Goal: Find specific page/section: Find specific page/section

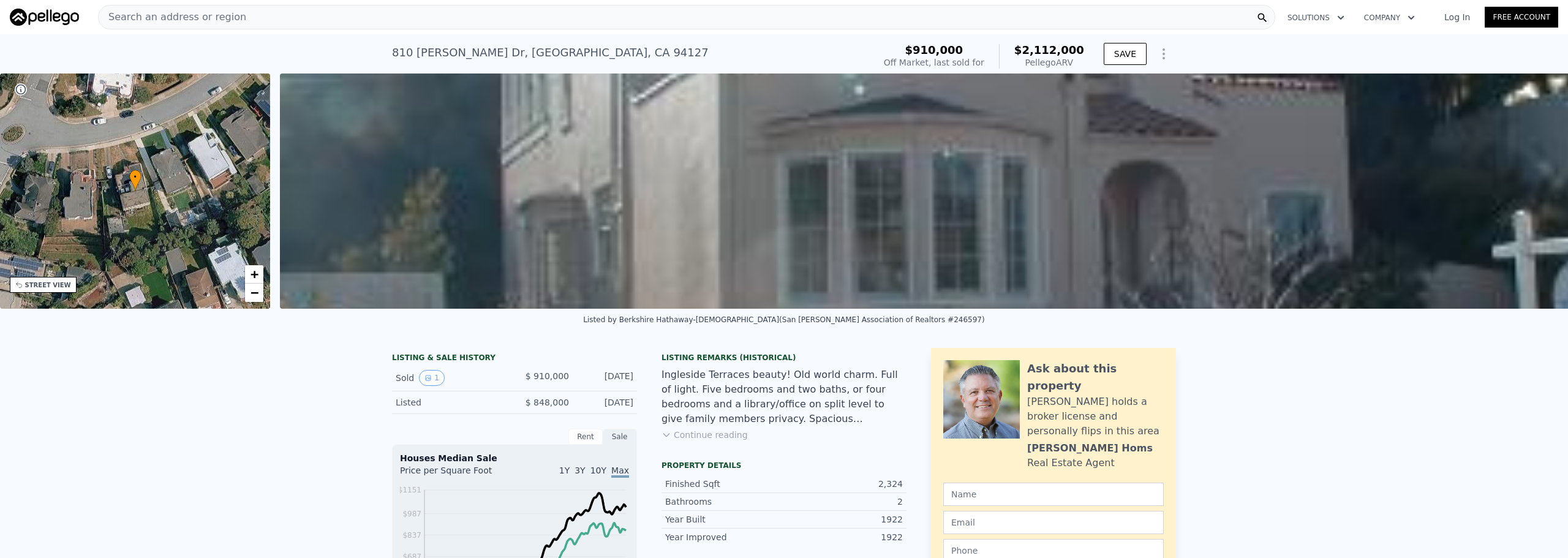
click at [475, 19] on div "Search an address or region" at bounding box center [686, 17] width 1178 height 24
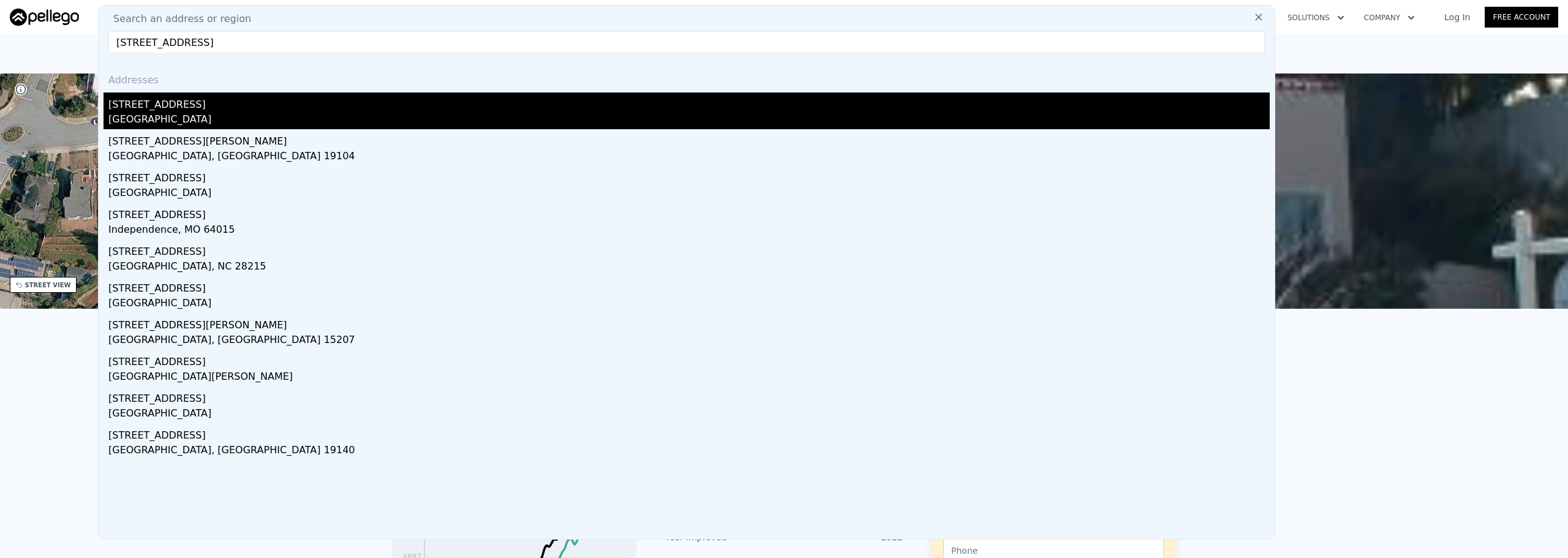
type input "[STREET_ADDRESS]"
click at [380, 121] on div "[GEOGRAPHIC_DATA]" at bounding box center [689, 120] width 1162 height 17
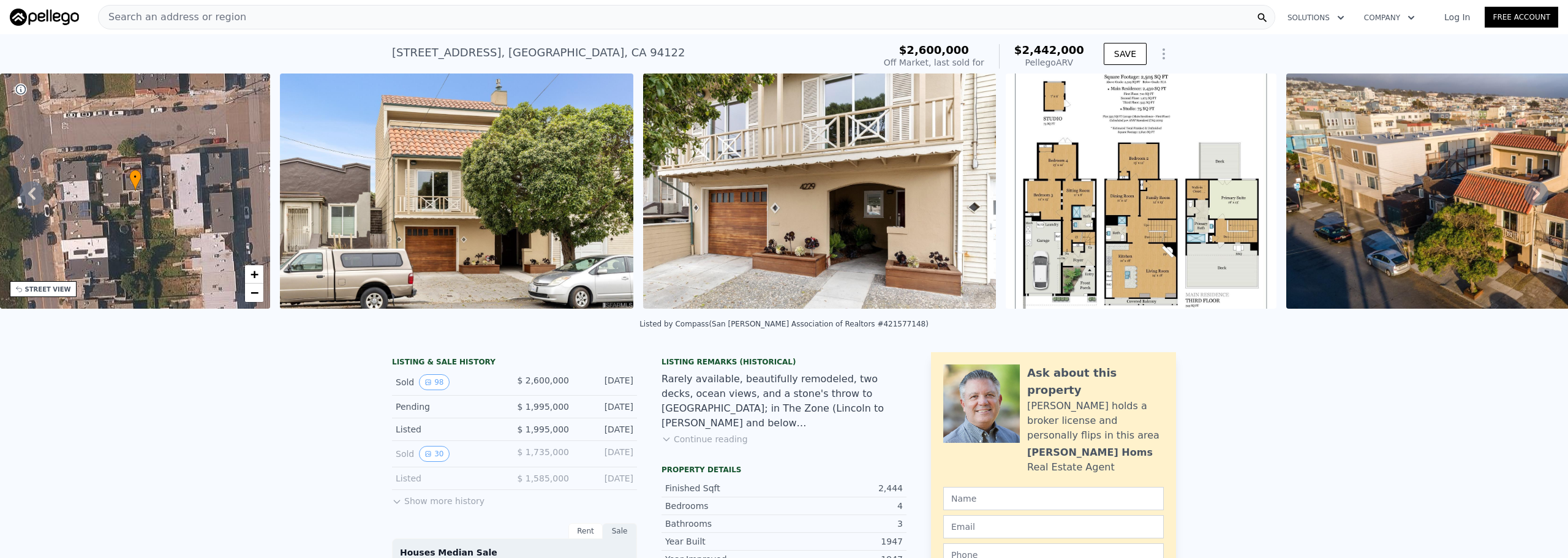
click at [538, 15] on div "Search an address or region" at bounding box center [686, 17] width 1178 height 24
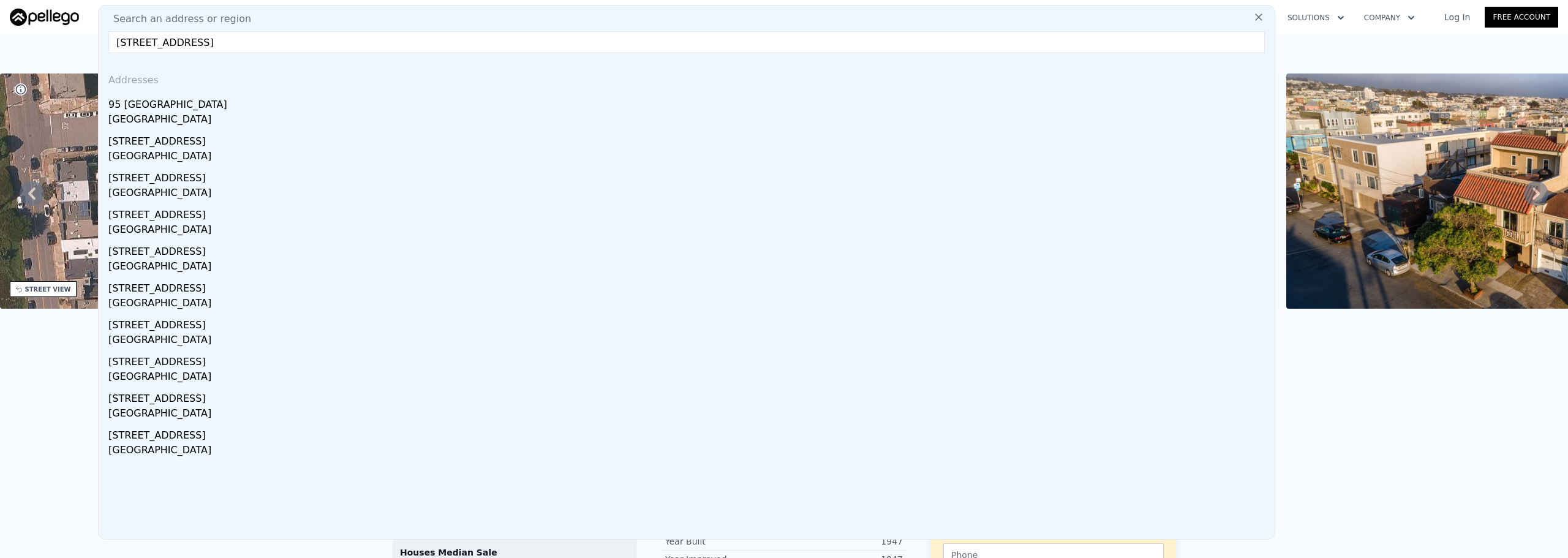
drag, startPoint x: 141, startPoint y: 41, endPoint x: 127, endPoint y: 40, distance: 14.0
click at [127, 40] on input "[STREET_ADDRESS]" at bounding box center [687, 42] width 1157 height 22
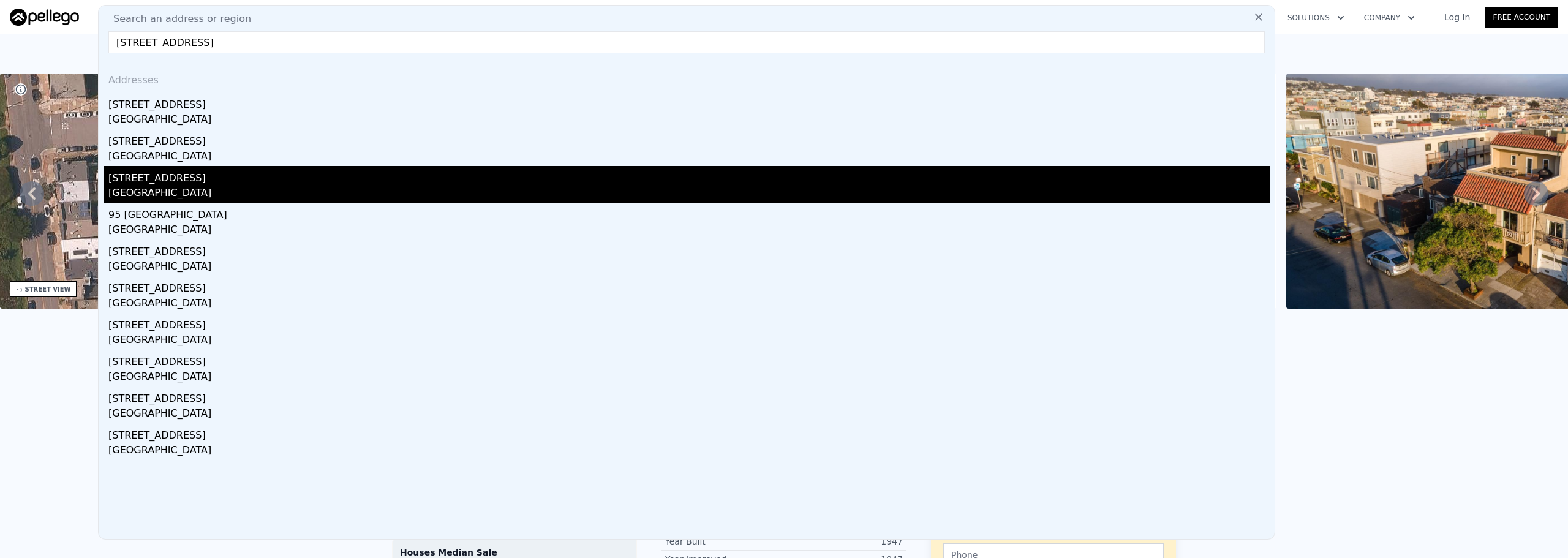
type input "[STREET_ADDRESS]"
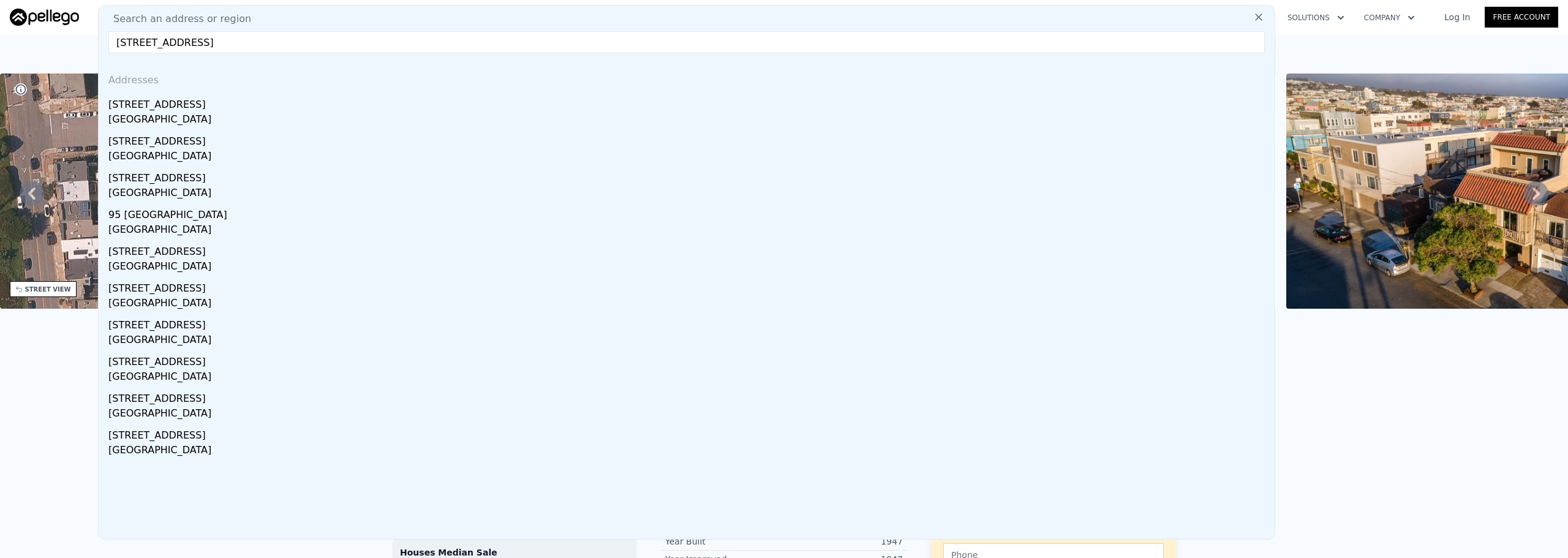
drag, startPoint x: 303, startPoint y: 190, endPoint x: 607, endPoint y: 250, distance: 309.9
click at [303, 191] on div "[GEOGRAPHIC_DATA]" at bounding box center [689, 194] width 1162 height 17
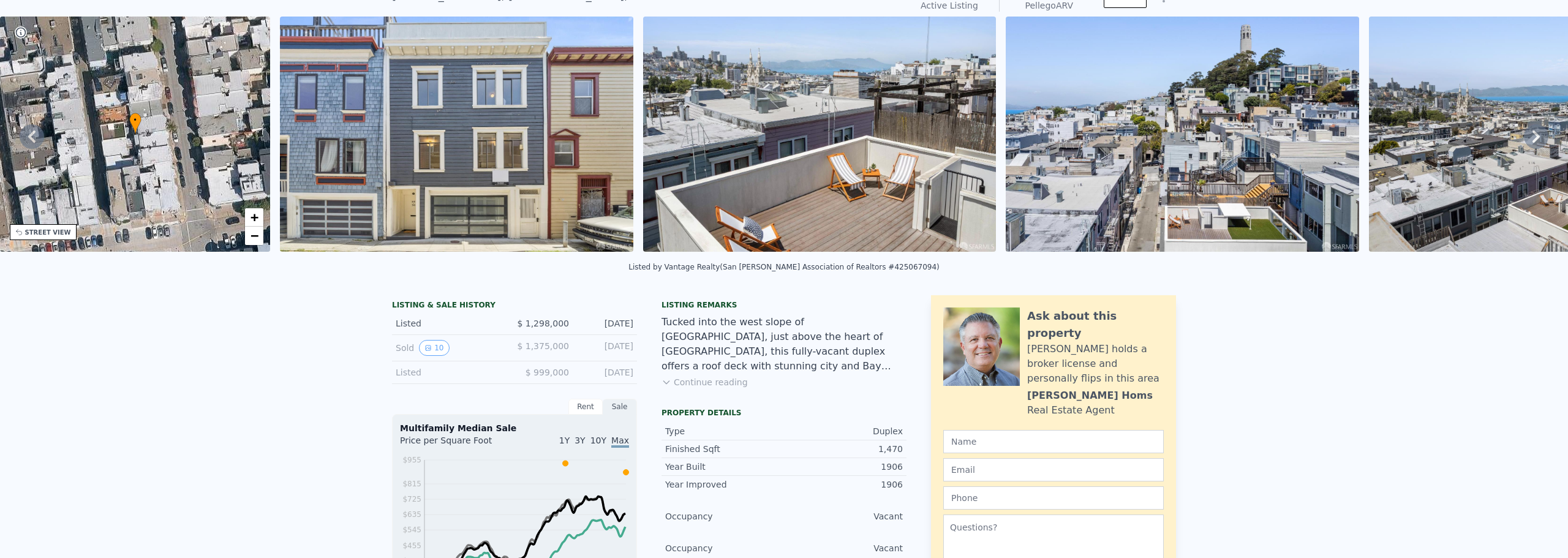
scroll to position [4, 0]
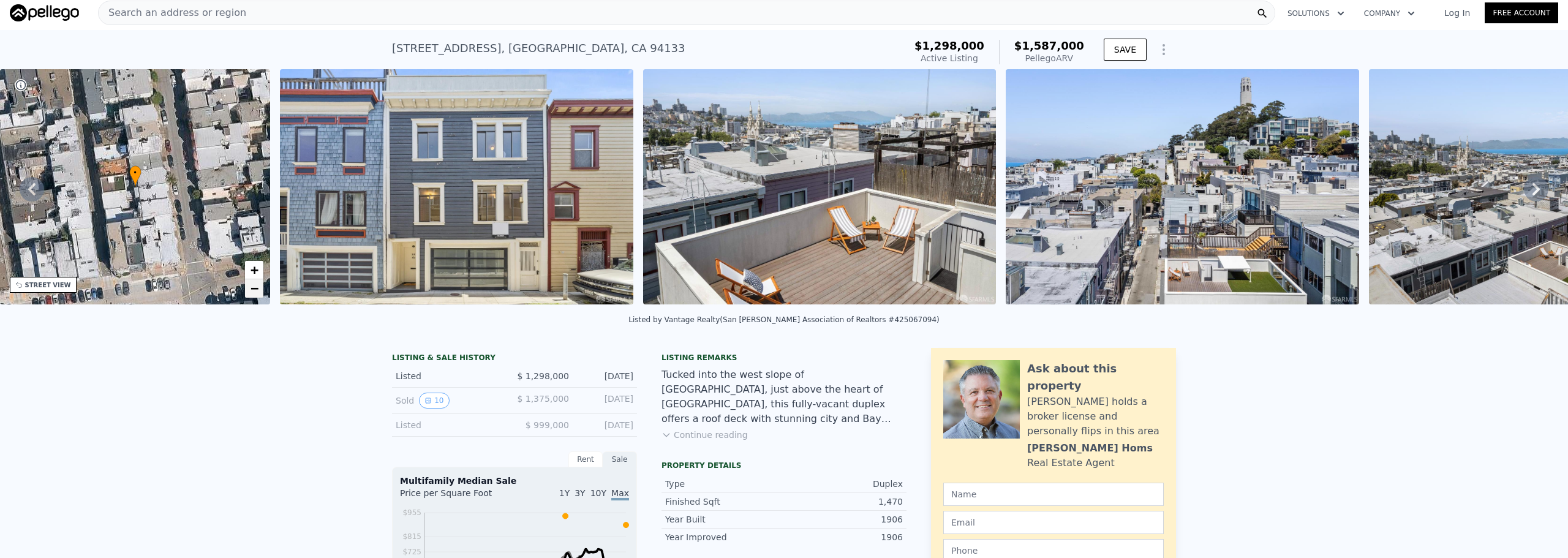
click at [251, 289] on span "−" at bounding box center [254, 288] width 8 height 15
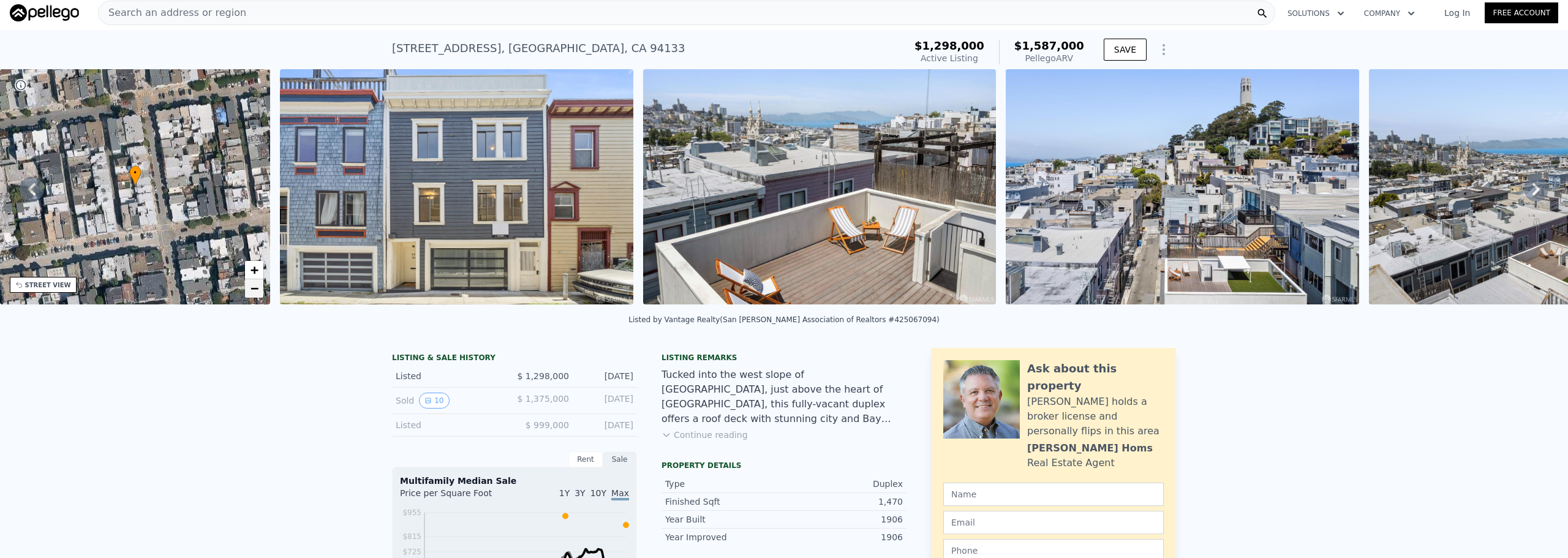
click at [253, 289] on span "−" at bounding box center [254, 288] width 8 height 15
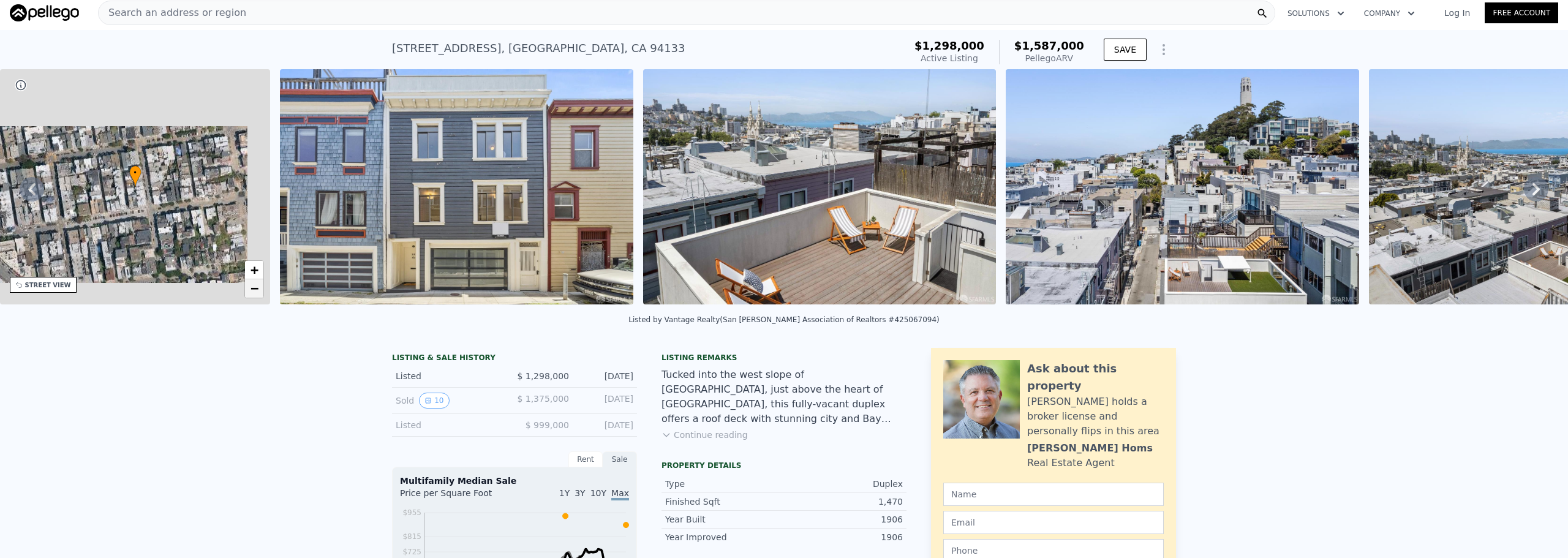
click at [253, 289] on span "−" at bounding box center [254, 288] width 8 height 15
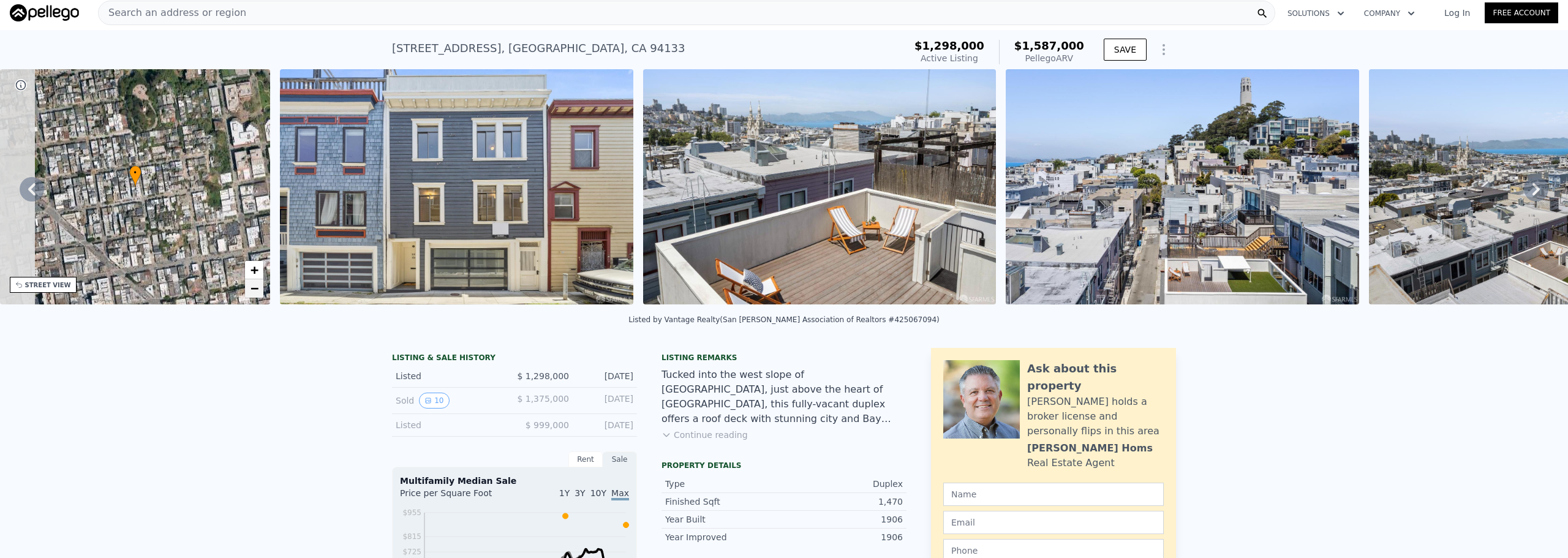
click at [253, 289] on span "−" at bounding box center [254, 288] width 8 height 15
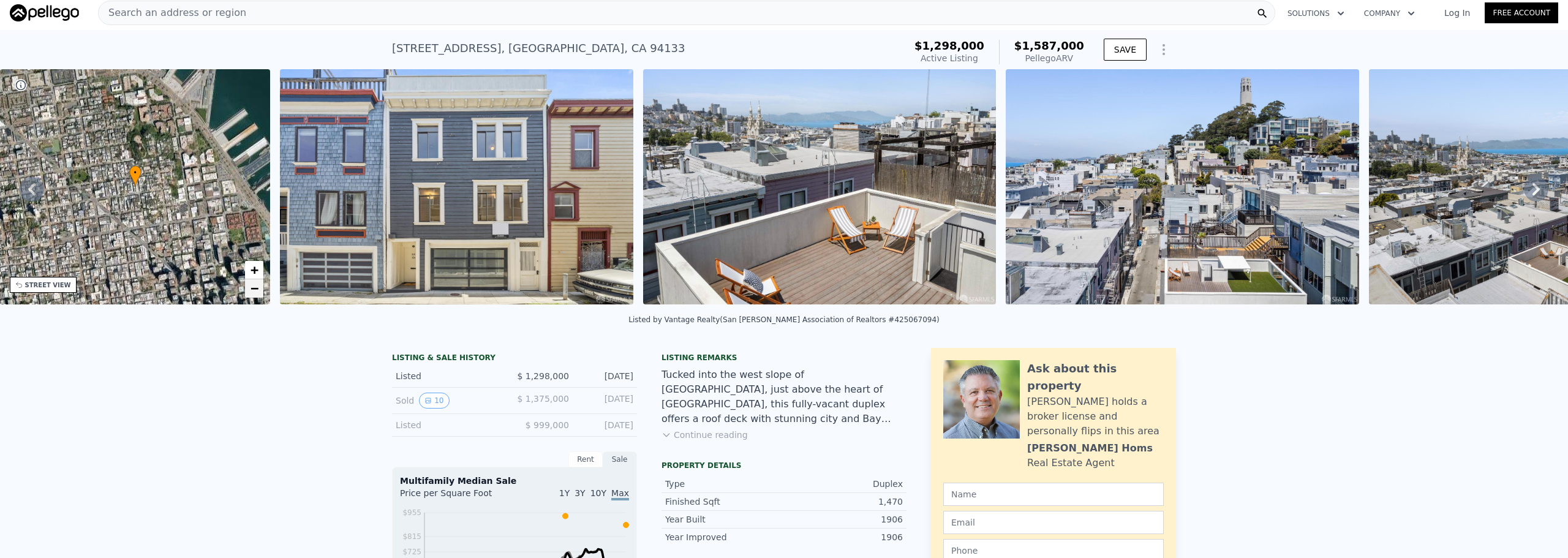
click at [256, 289] on span "−" at bounding box center [254, 288] width 8 height 15
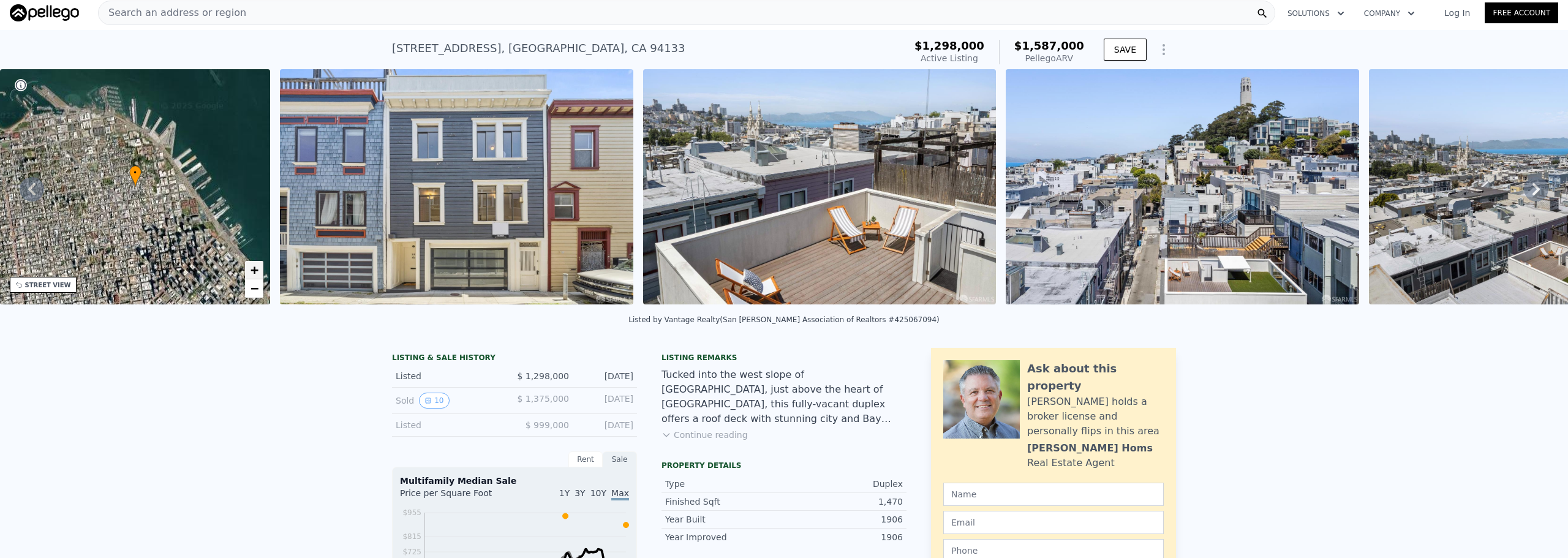
click at [256, 272] on span "+" at bounding box center [254, 270] width 8 height 15
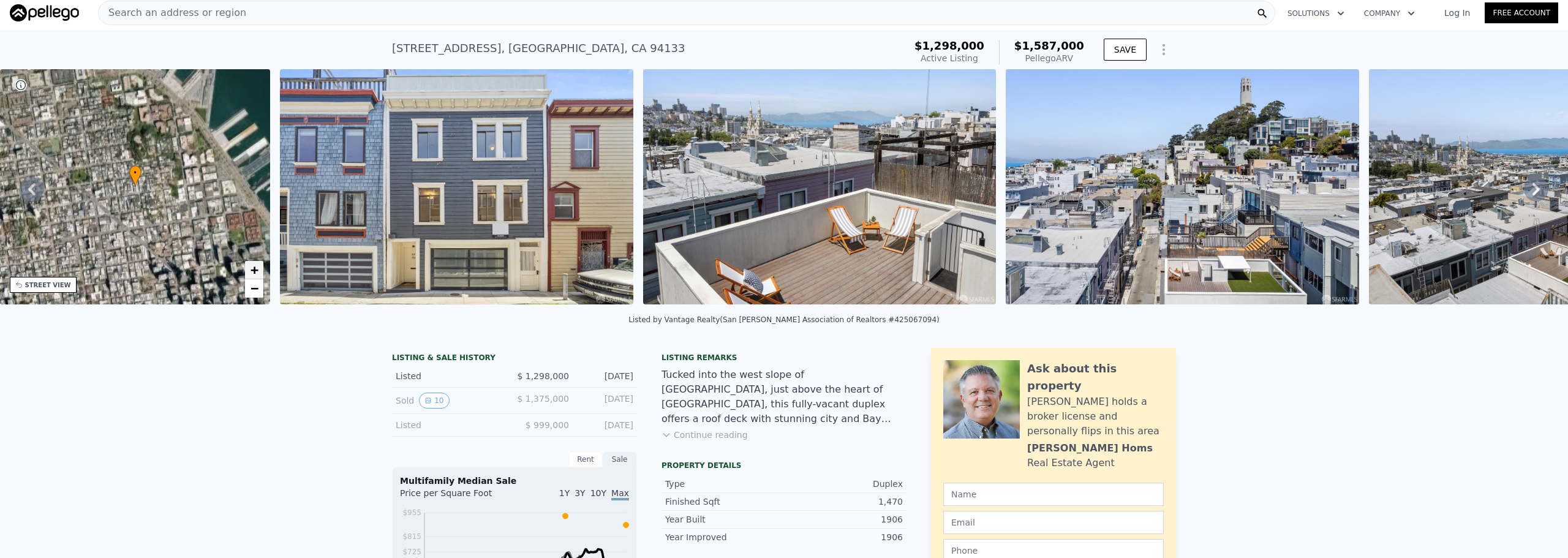
click at [256, 272] on span "+" at bounding box center [254, 270] width 8 height 15
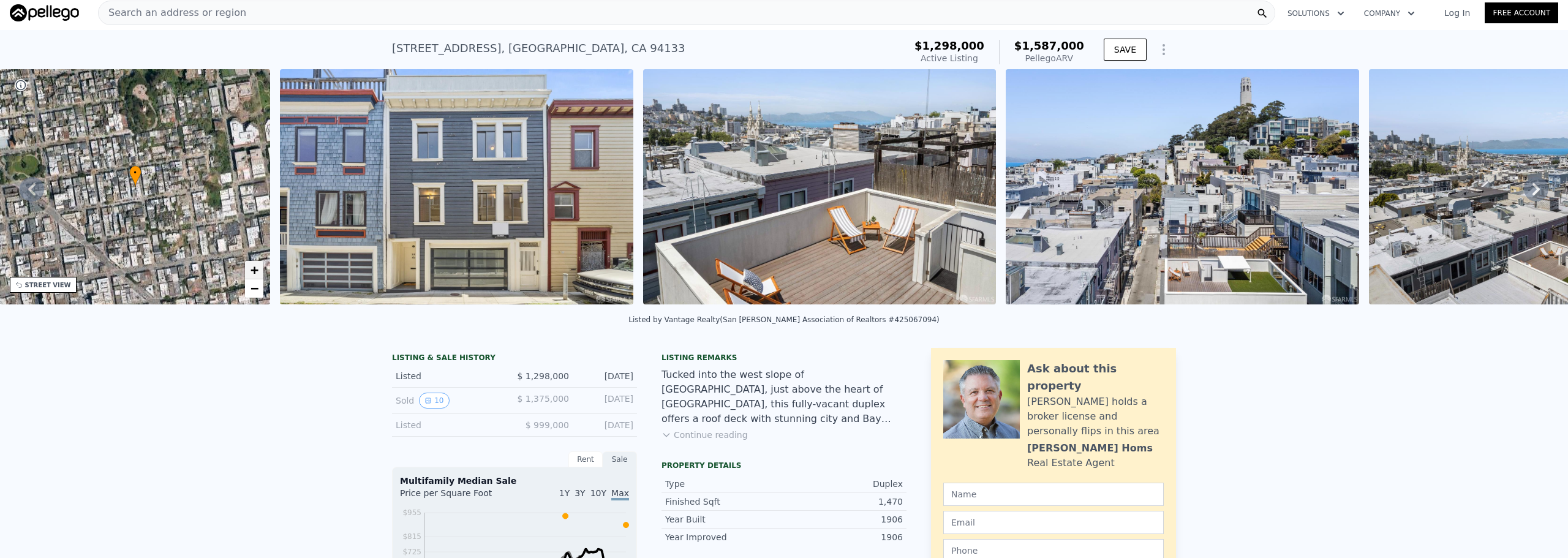
click at [256, 272] on span "+" at bounding box center [254, 270] width 8 height 15
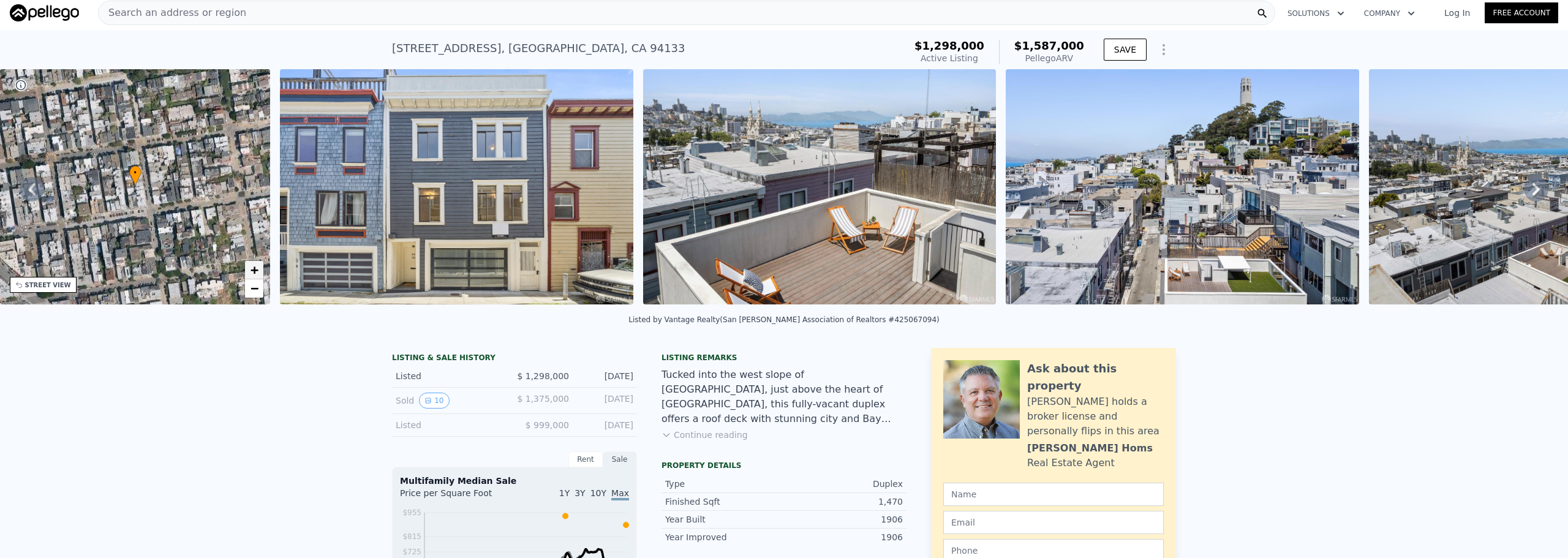
click at [255, 272] on span "+" at bounding box center [254, 270] width 8 height 15
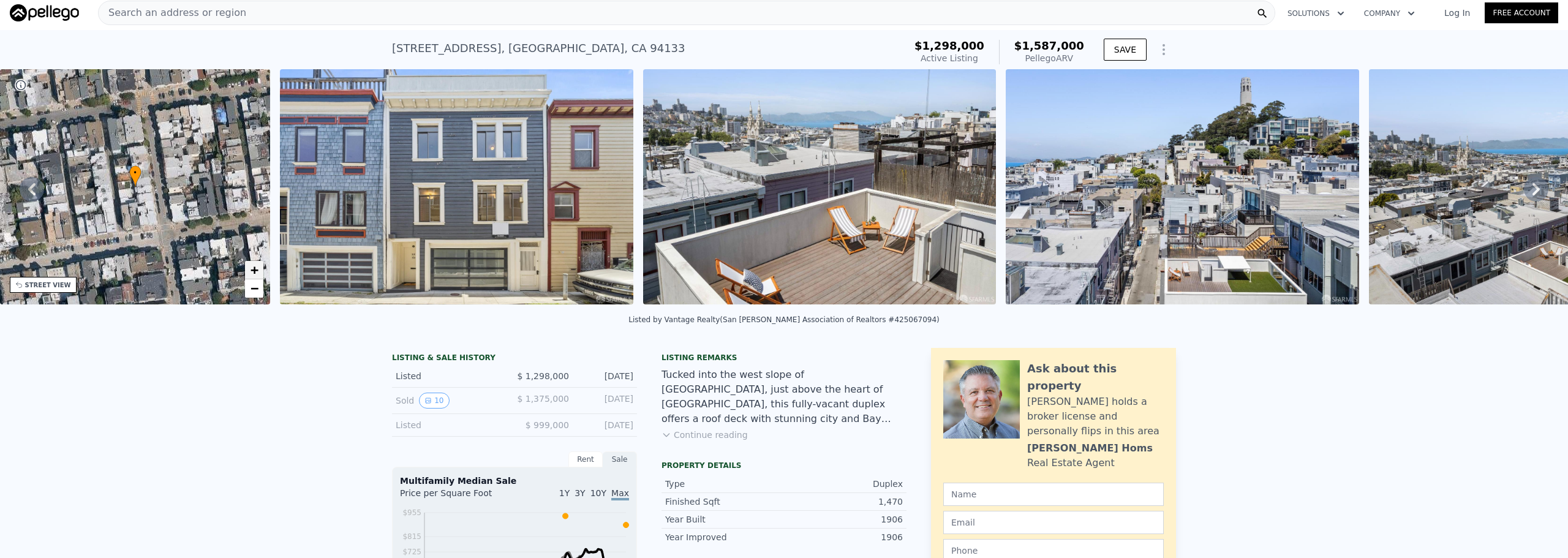
click at [255, 272] on span "+" at bounding box center [254, 270] width 8 height 15
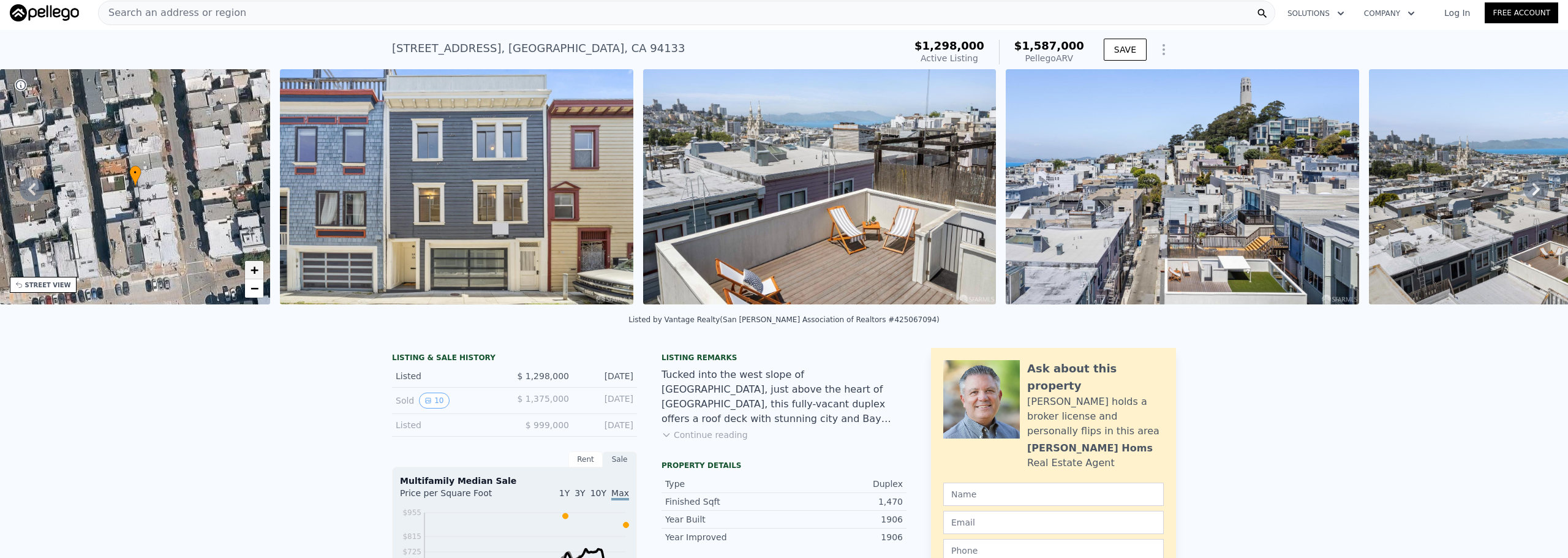
click at [254, 272] on span "+" at bounding box center [254, 270] width 8 height 15
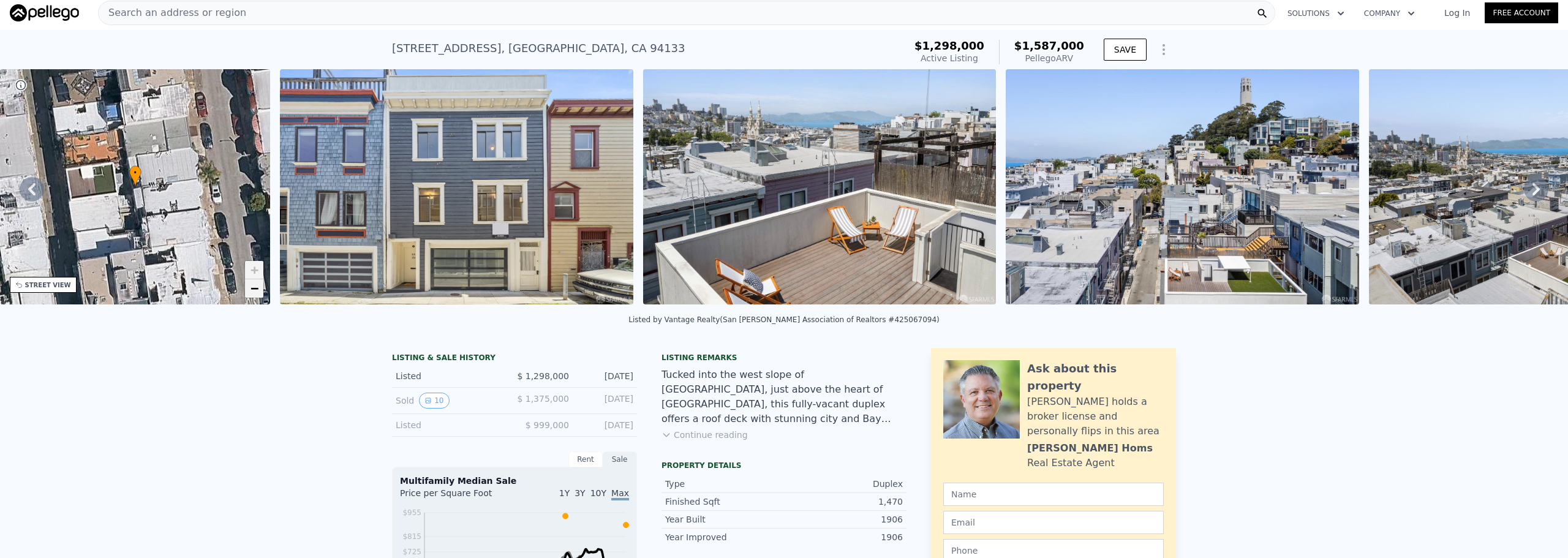
click at [249, 290] on link "−" at bounding box center [254, 288] width 19 height 19
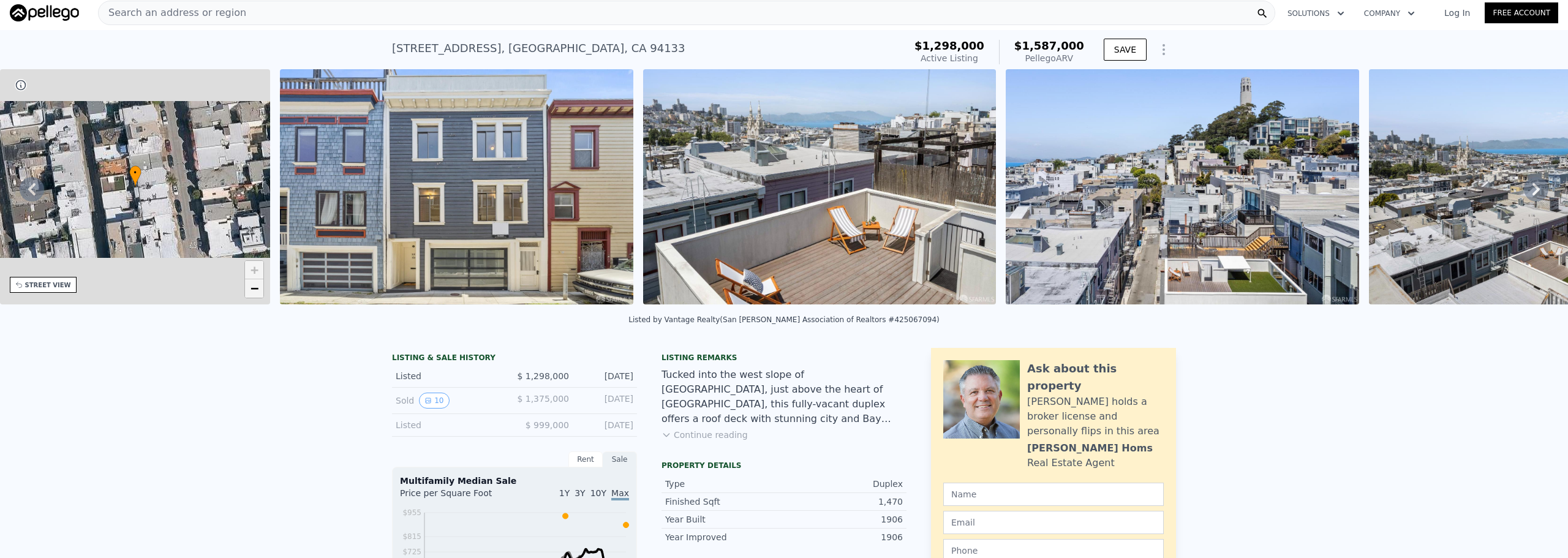
click at [249, 290] on link "−" at bounding box center [254, 288] width 19 height 19
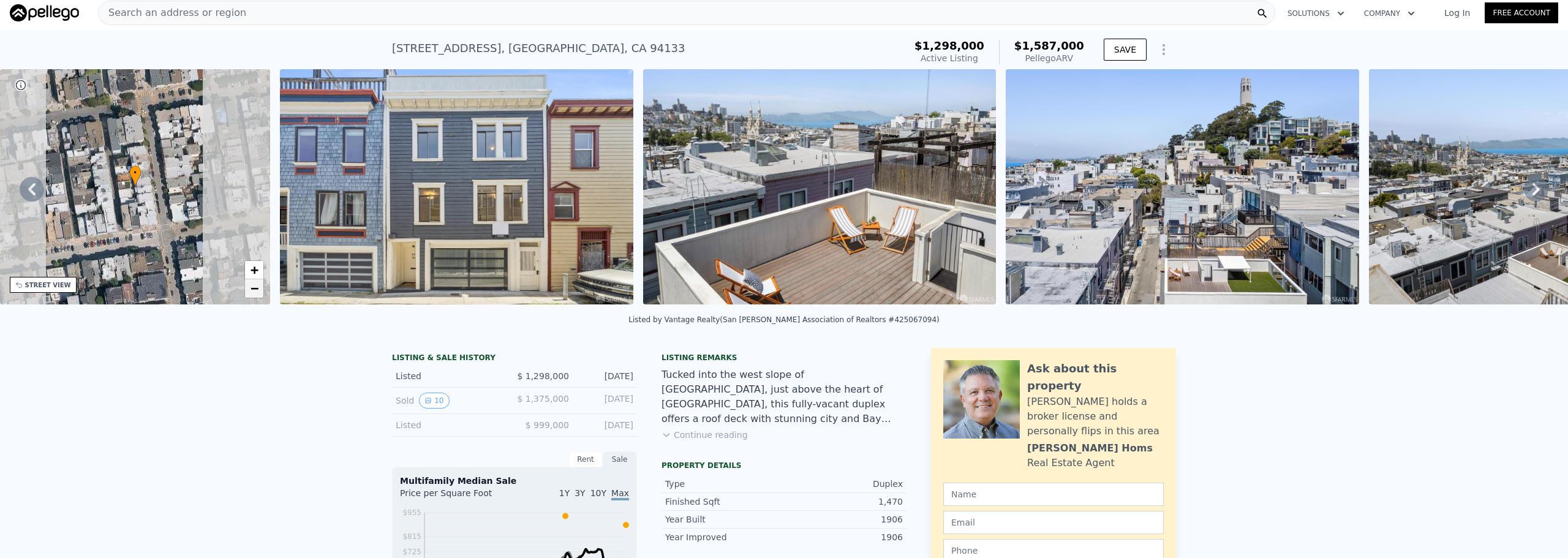
click at [249, 290] on link "−" at bounding box center [254, 288] width 19 height 19
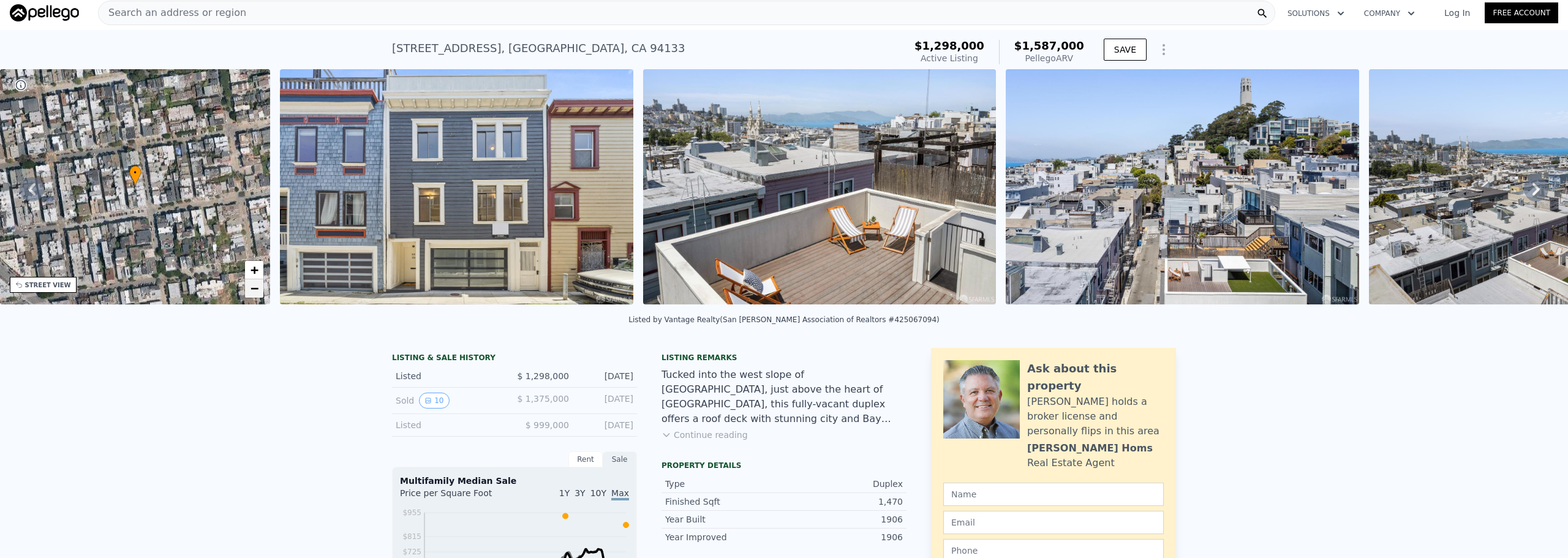
click at [250, 290] on span "−" at bounding box center [254, 288] width 8 height 15
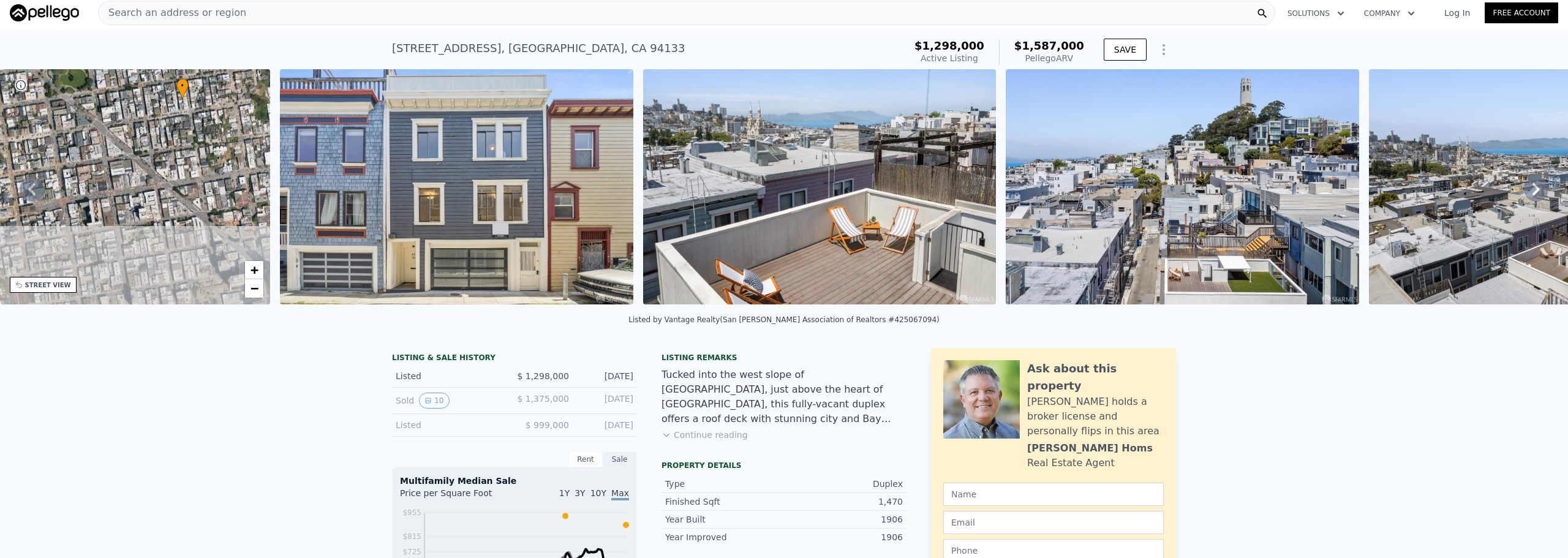
drag, startPoint x: 178, startPoint y: 222, endPoint x: 215, endPoint y: 149, distance: 81.8
click at [215, 149] on div "• + −" at bounding box center [135, 187] width 271 height 235
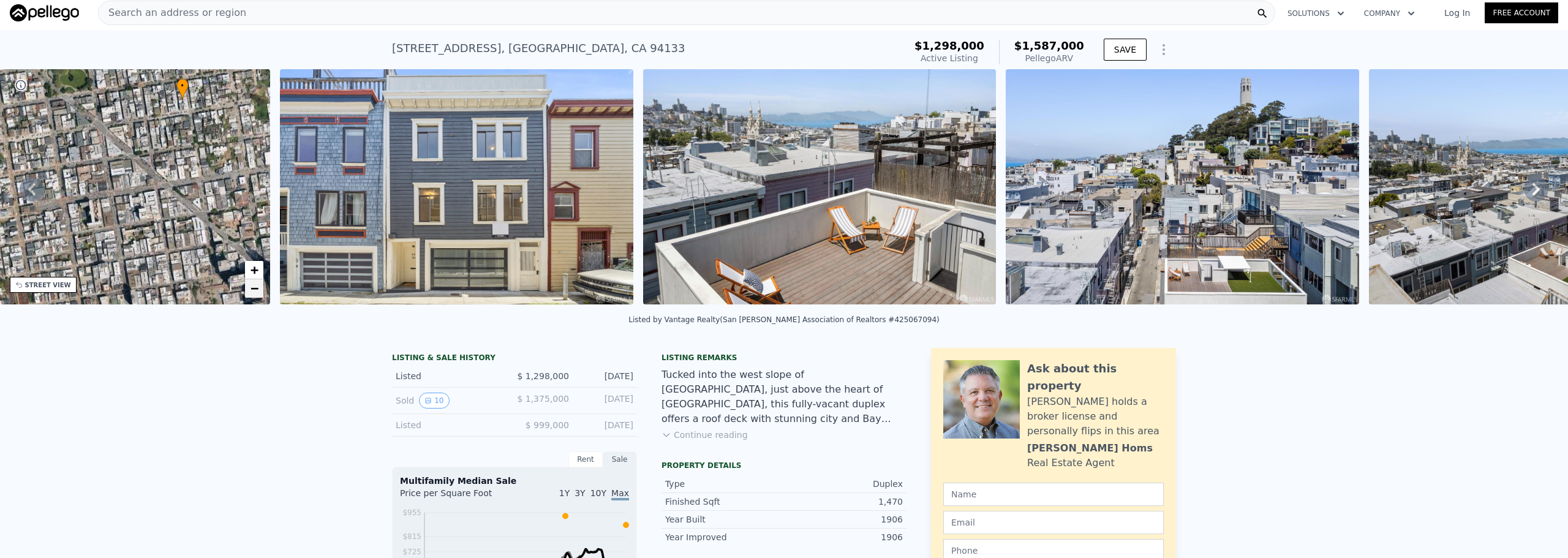
click at [253, 295] on link "−" at bounding box center [254, 288] width 19 height 19
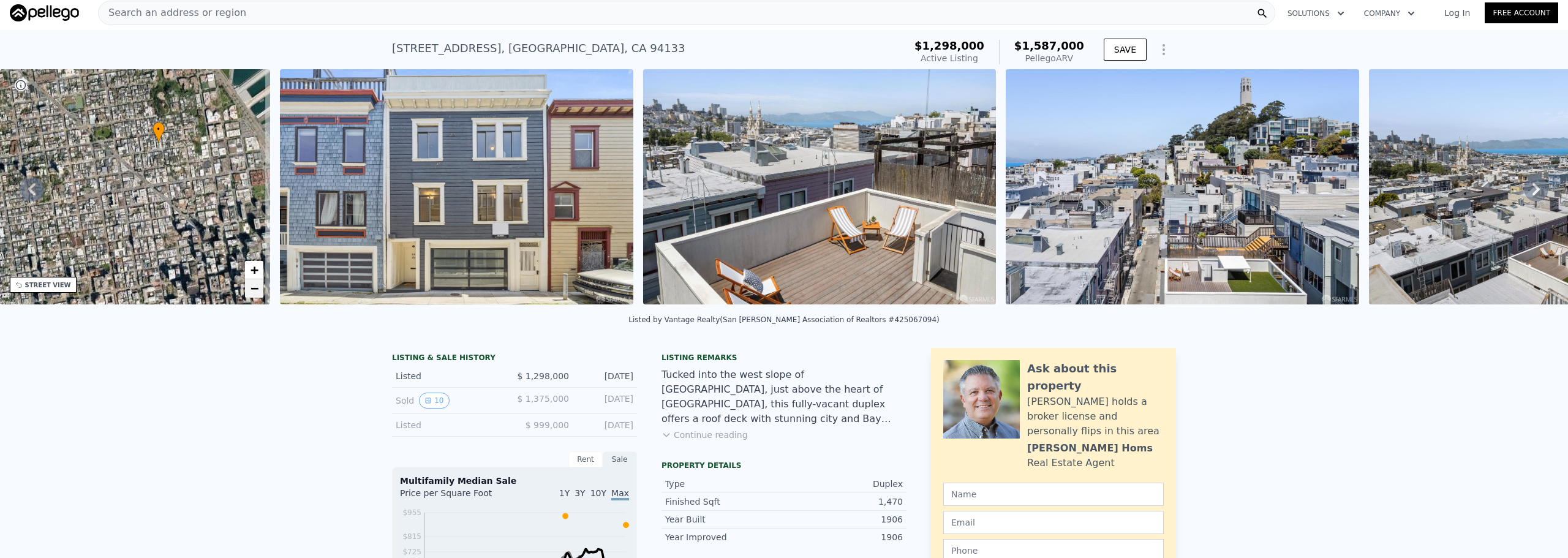
click at [253, 295] on span "−" at bounding box center [254, 288] width 8 height 15
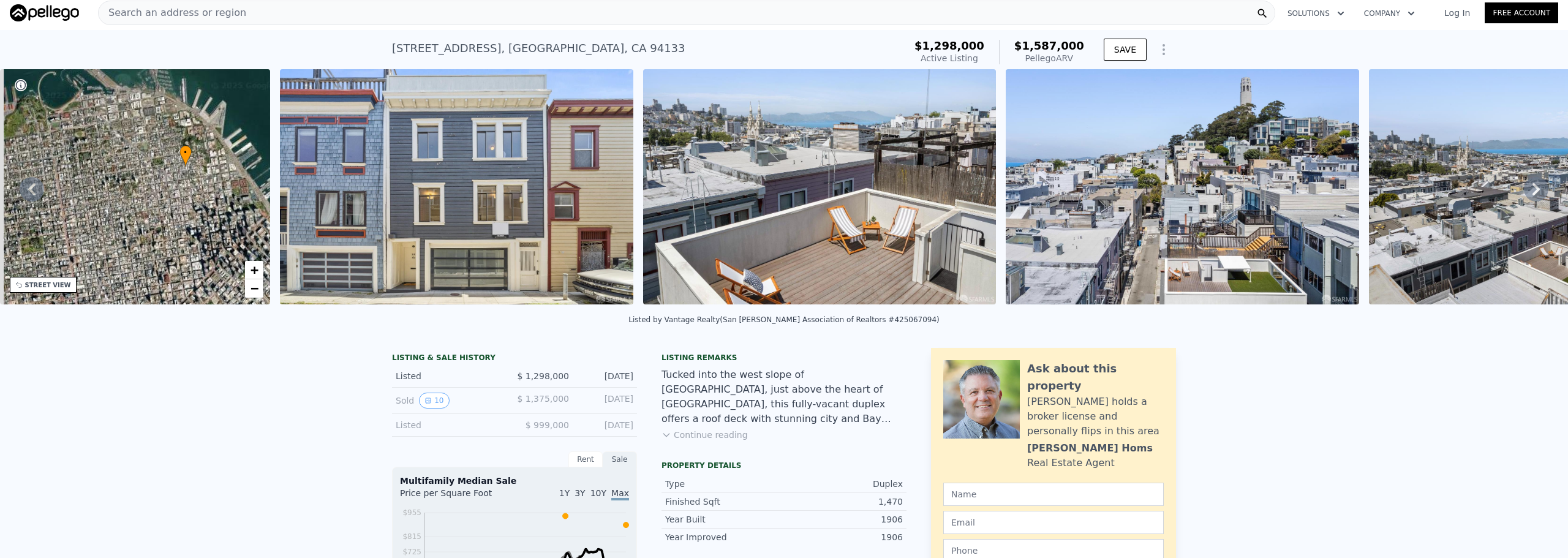
drag, startPoint x: 141, startPoint y: 212, endPoint x: 186, endPoint y: 213, distance: 45.0
click at [186, 213] on div "• + −" at bounding box center [135, 187] width 271 height 235
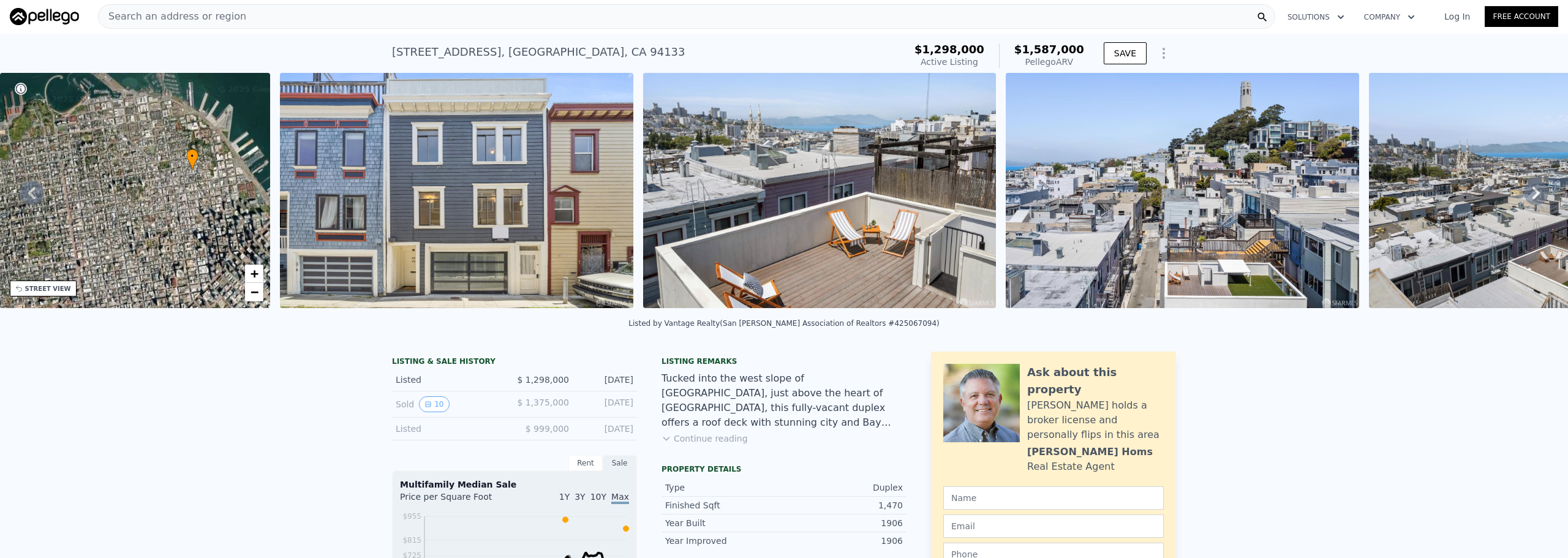
scroll to position [0, 0]
click at [255, 268] on span "+" at bounding box center [254, 274] width 8 height 15
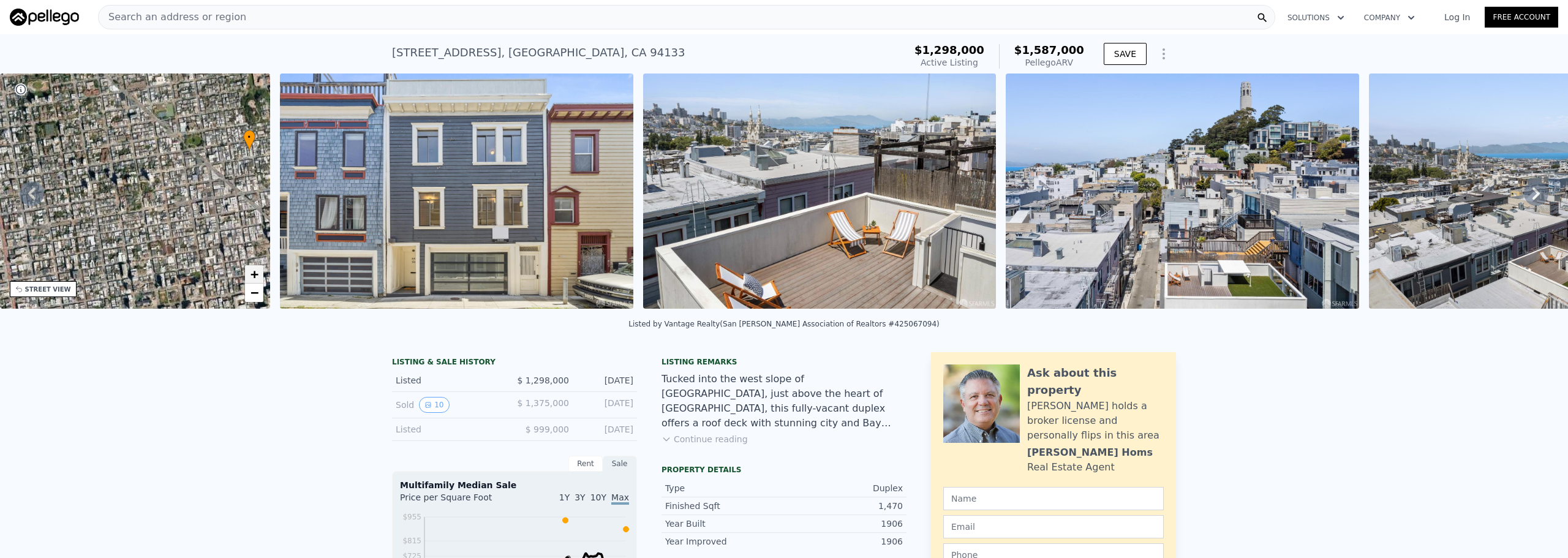
click at [247, 277] on link "+" at bounding box center [254, 274] width 19 height 19
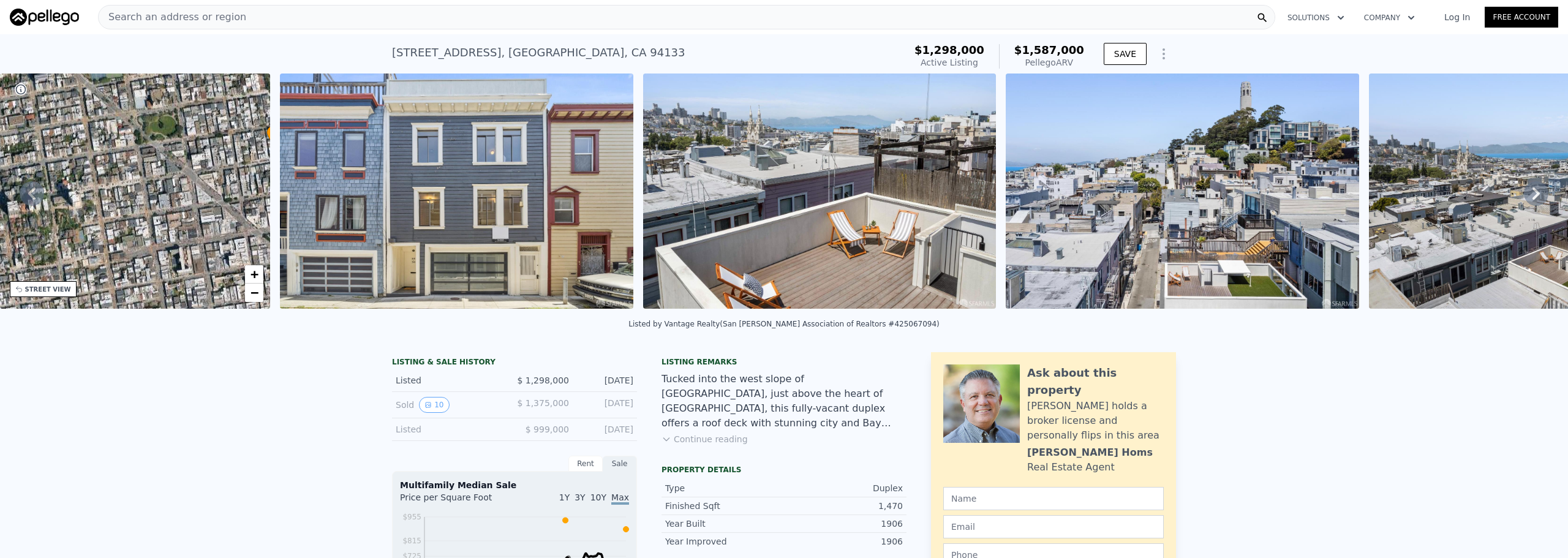
drag, startPoint x: 218, startPoint y: 188, endPoint x: 121, endPoint y: 229, distance: 105.3
click at [124, 228] on div "• + −" at bounding box center [135, 191] width 271 height 235
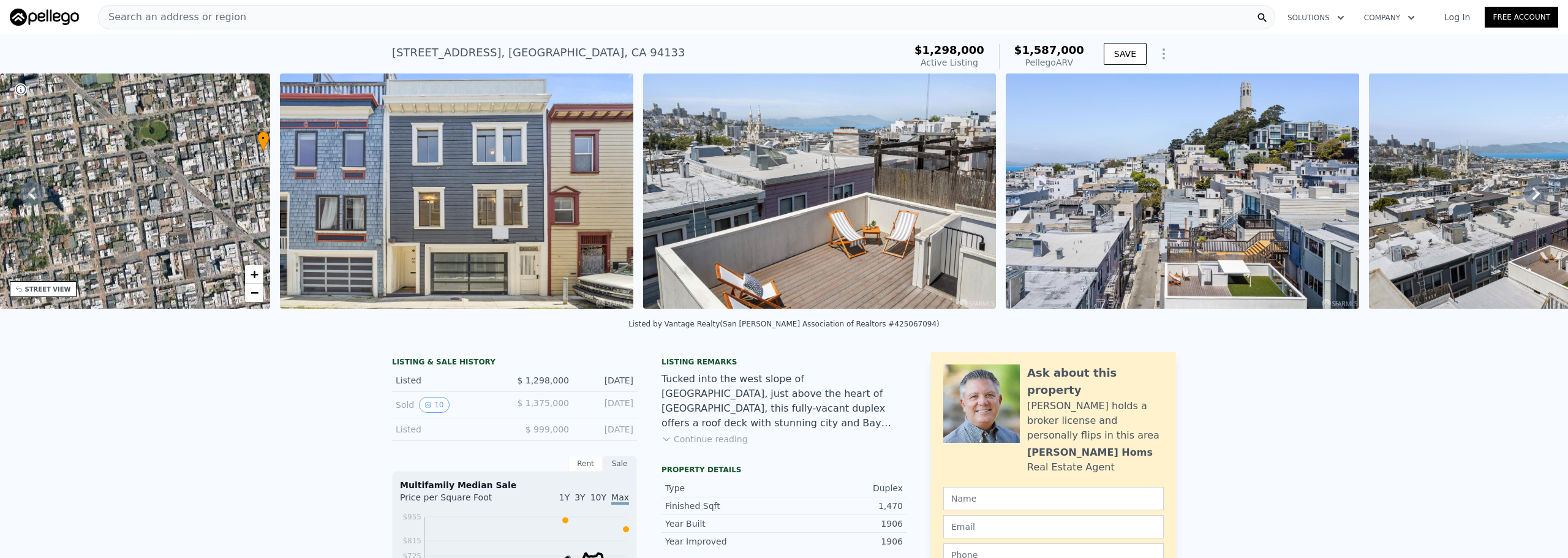
drag, startPoint x: 218, startPoint y: 213, endPoint x: 126, endPoint y: 213, distance: 92.0
click at [126, 215] on div "• + −" at bounding box center [135, 191] width 271 height 235
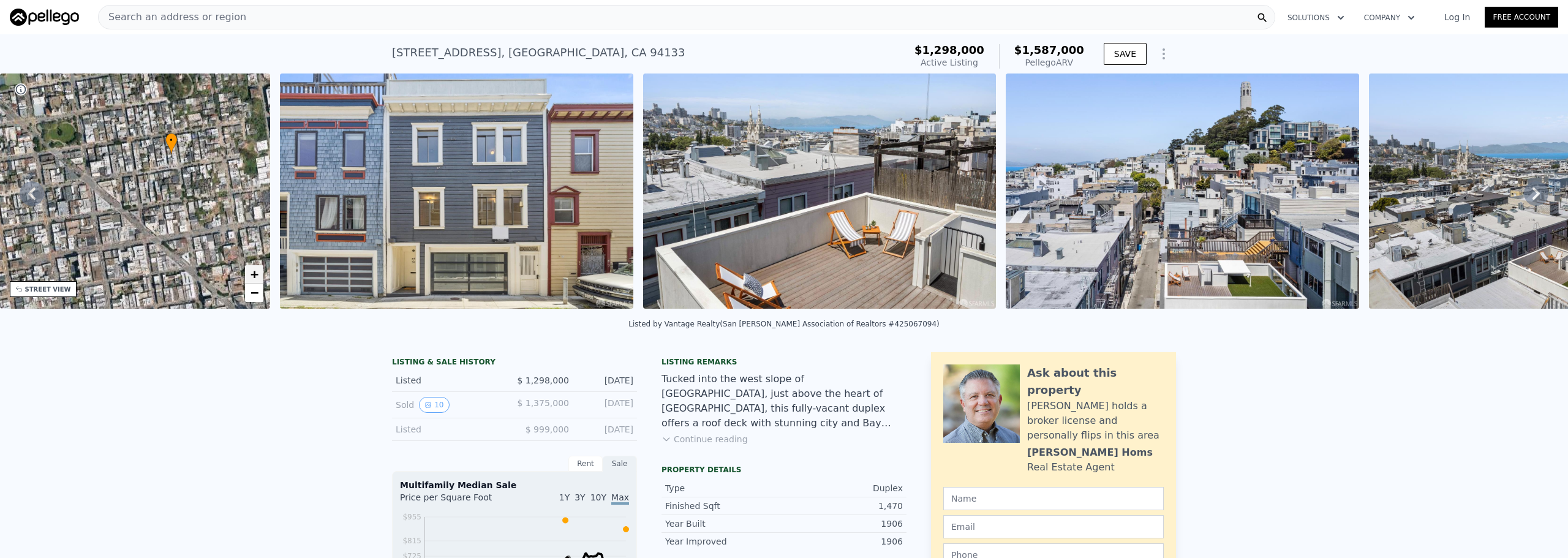
click at [256, 277] on span "+" at bounding box center [254, 274] width 8 height 15
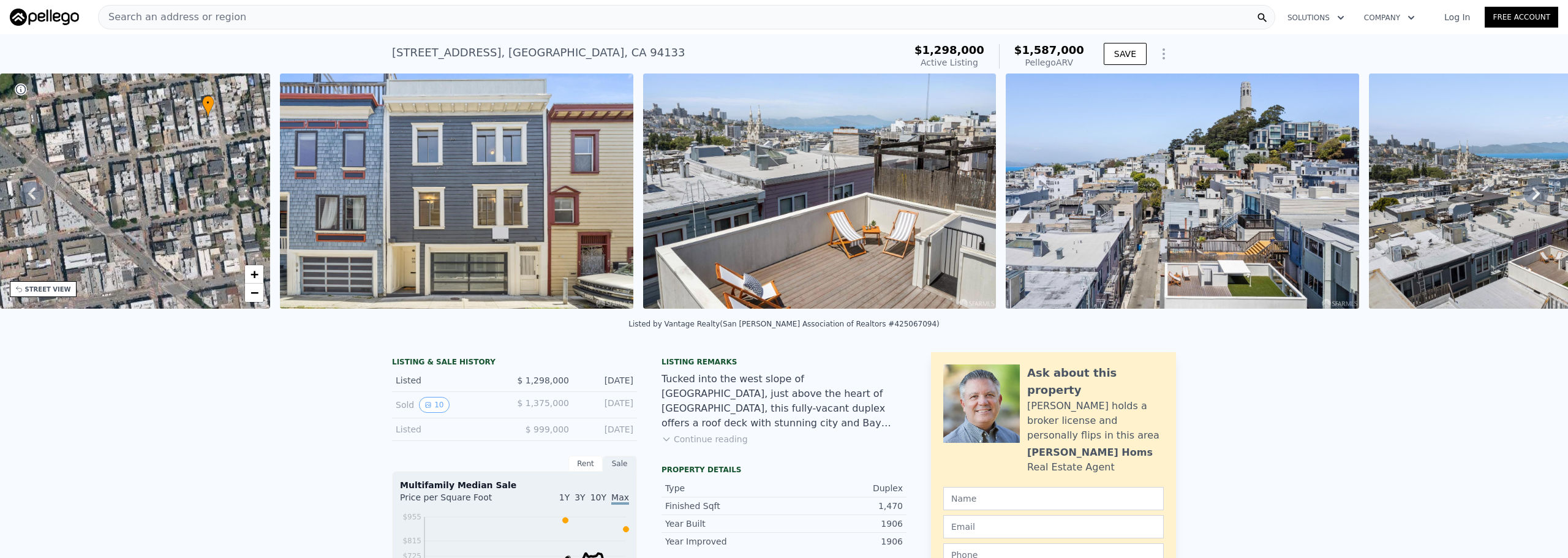
drag, startPoint x: 221, startPoint y: 174, endPoint x: 132, endPoint y: 212, distance: 96.8
click at [132, 212] on div "• + −" at bounding box center [135, 191] width 271 height 235
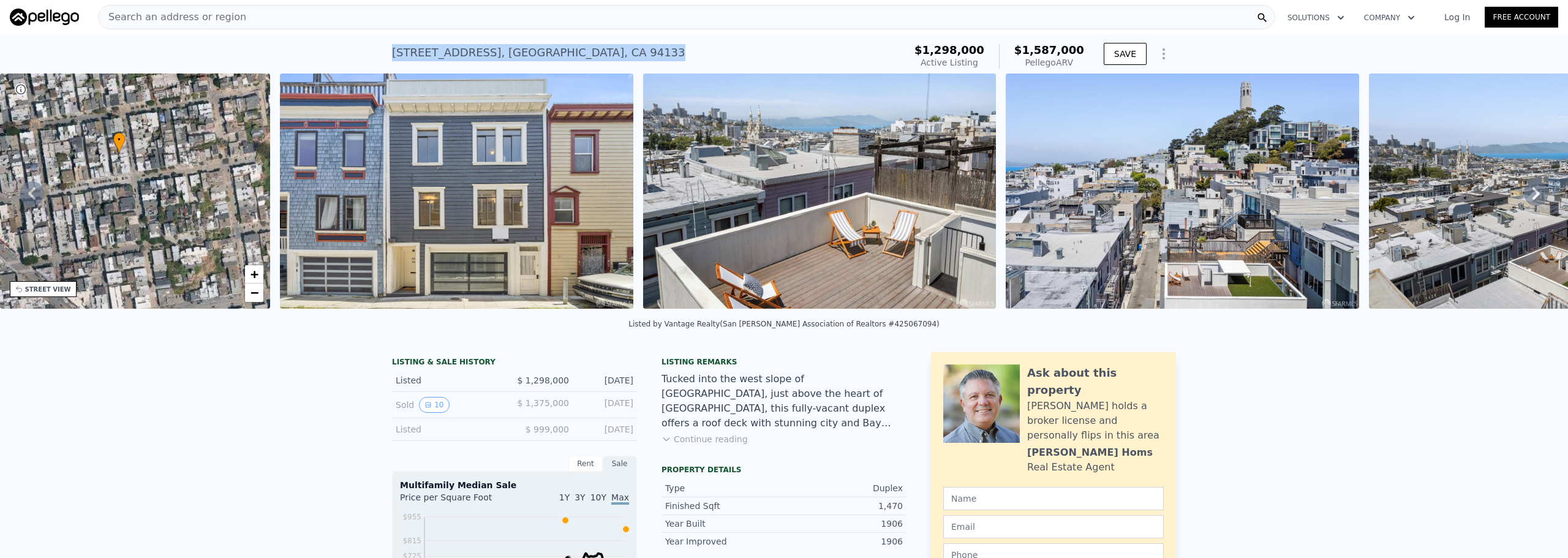
drag, startPoint x: 390, startPoint y: 52, endPoint x: 585, endPoint y: 51, distance: 195.0
click at [585, 51] on div "[STREET_ADDRESS] Active at $1.298m (~ARV $1.587m )" at bounding box center [646, 56] width 508 height 35
copy div "[STREET_ADDRESS]"
